Goal: Task Accomplishment & Management: Manage account settings

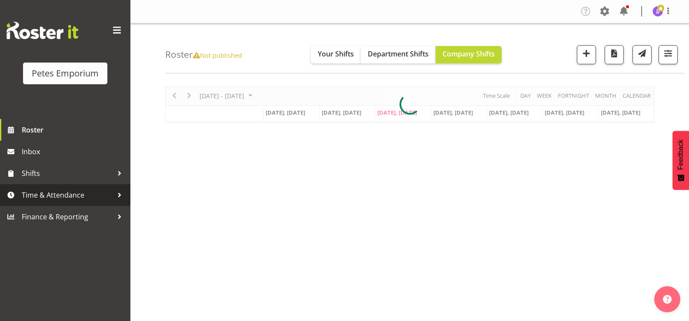
click at [76, 193] on span "Time & Attendance" at bounding box center [67, 195] width 91 height 13
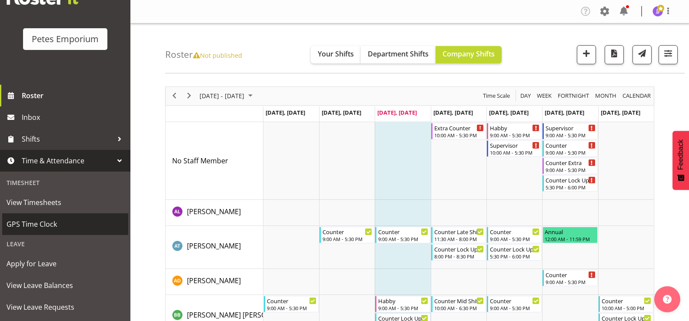
scroll to position [77, 0]
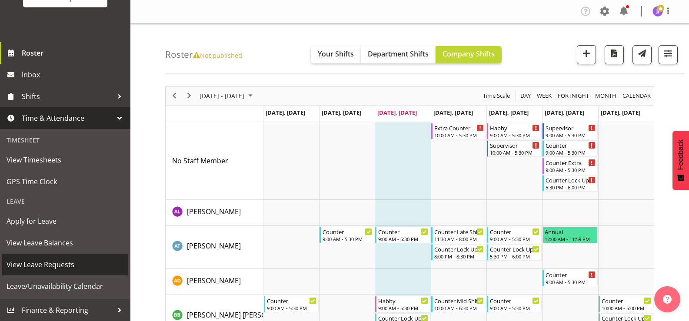
click at [69, 265] on span "View Leave Requests" at bounding box center [65, 264] width 117 height 13
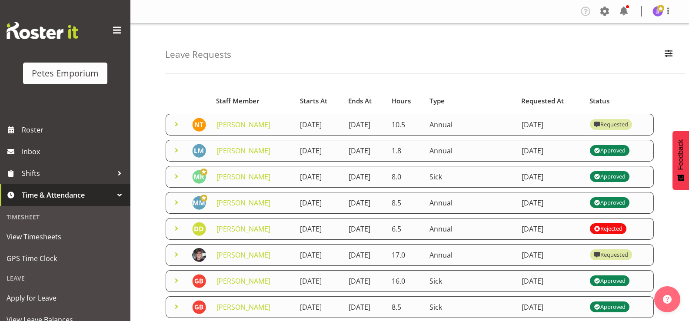
click at [175, 128] on span at bounding box center [176, 124] width 10 height 10
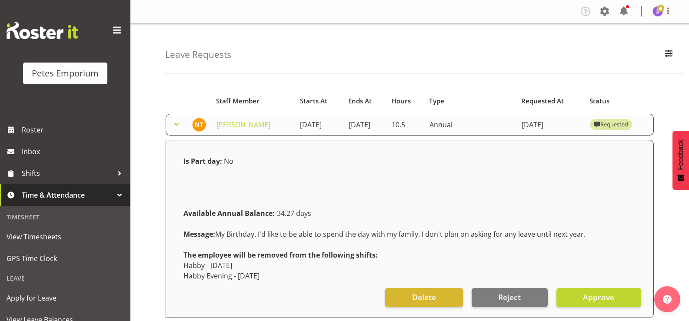
click at [175, 128] on span at bounding box center [176, 124] width 10 height 10
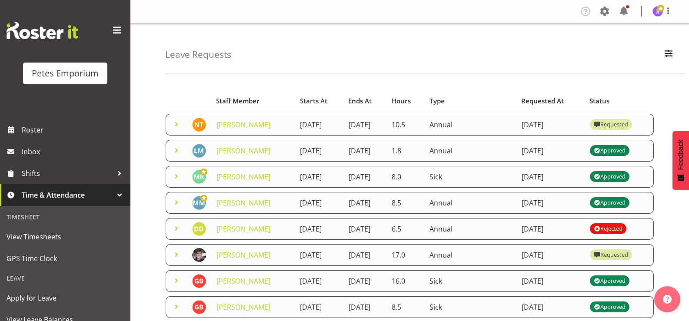
click at [173, 156] on span at bounding box center [176, 150] width 10 height 10
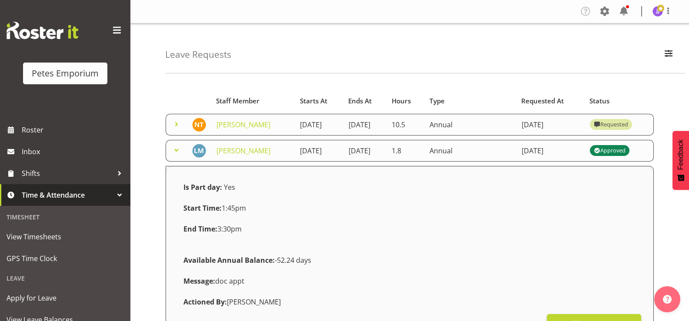
click at [173, 156] on span at bounding box center [176, 150] width 10 height 10
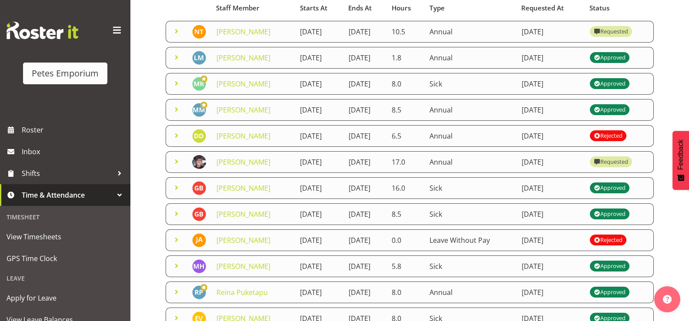
scroll to position [43, 0]
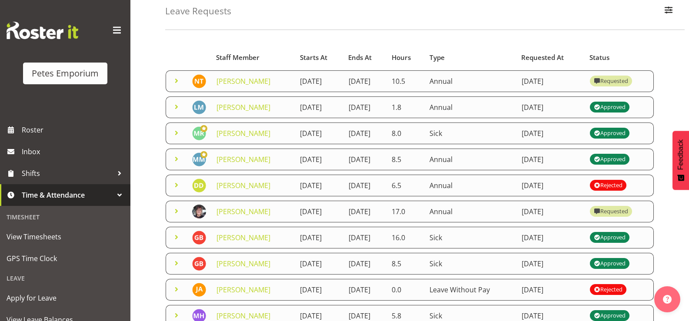
click at [174, 85] on span at bounding box center [176, 81] width 10 height 10
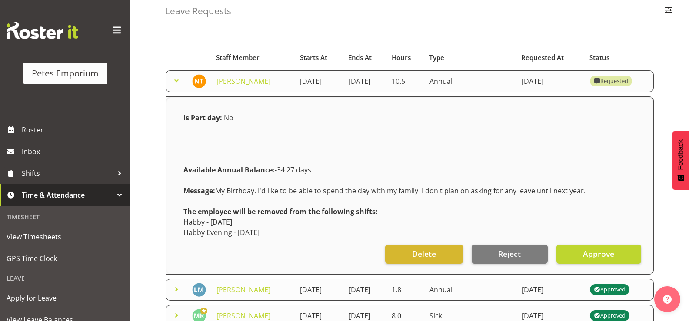
click at [174, 85] on span at bounding box center [176, 81] width 10 height 10
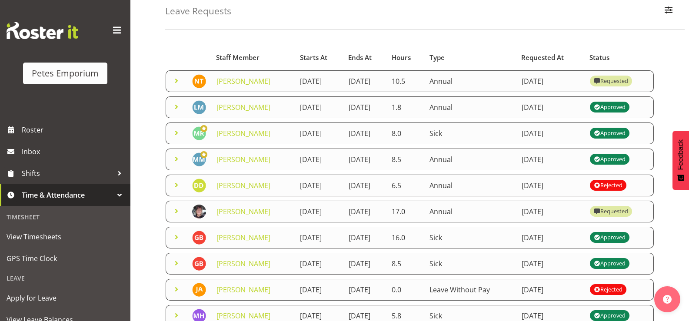
click at [267, 42] on div "Starts At Type Requested At Status Staff Member Starts At Ends At Hours Type Re…" at bounding box center [427, 267] width 524 height 460
click at [384, 34] on div "Leave Requests Search Search for a particular employee Status All Approved Requ…" at bounding box center [409, 238] width 558 height 516
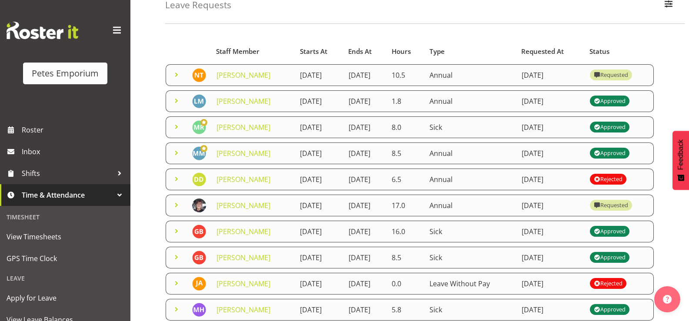
scroll to position [0, 0]
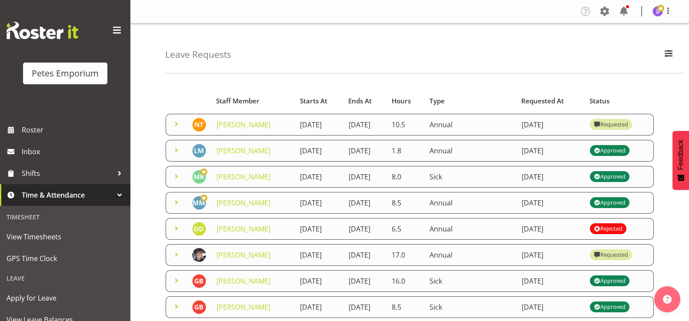
click at [174, 156] on span at bounding box center [176, 150] width 10 height 10
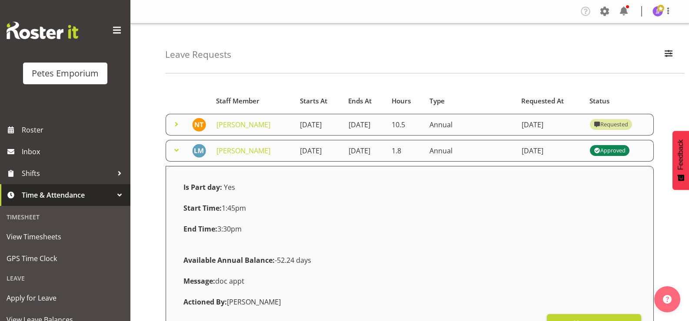
click at [175, 156] on span at bounding box center [176, 150] width 10 height 10
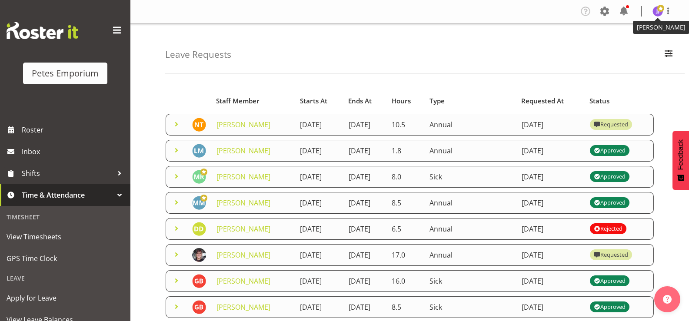
click at [658, 14] on img at bounding box center [657, 11] width 10 height 10
click at [621, 45] on link "Log Out" at bounding box center [631, 46] width 83 height 16
